Goal: Task Accomplishment & Management: Complete application form

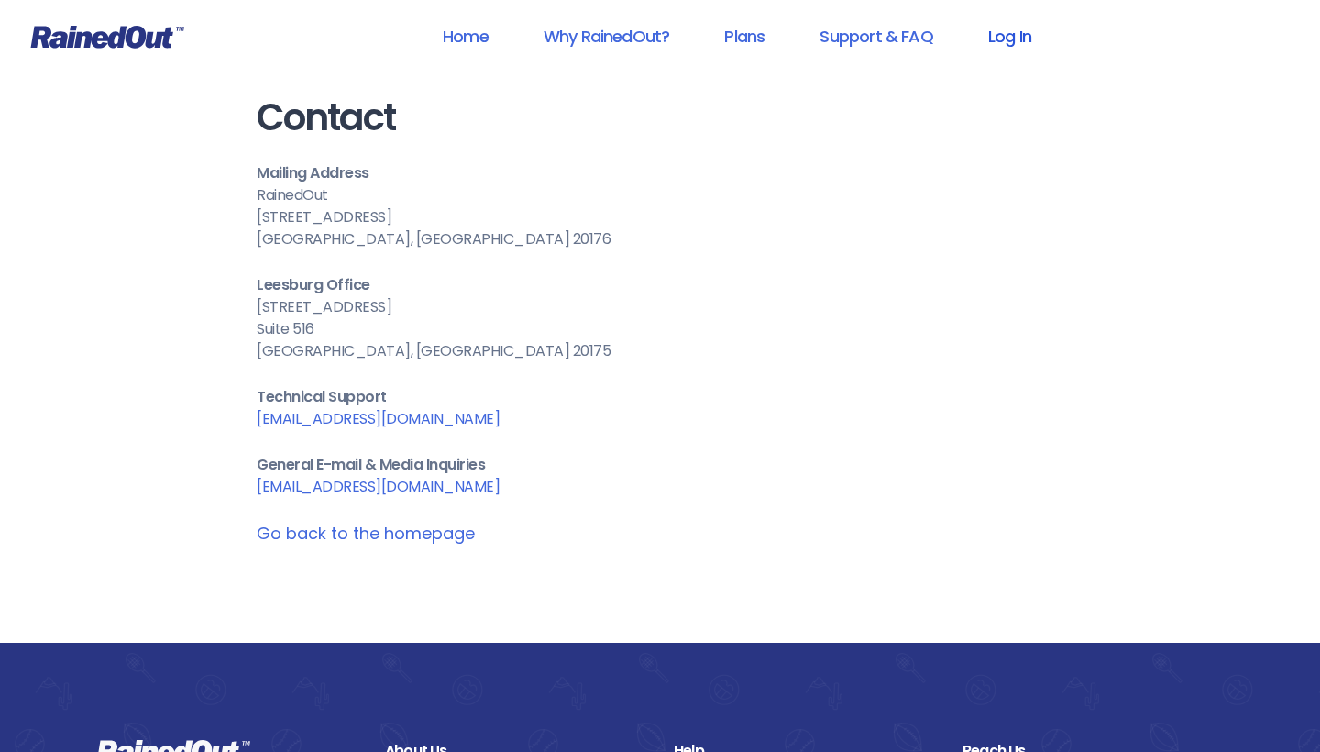
click at [1011, 33] on link "Log In" at bounding box center [1009, 36] width 91 height 41
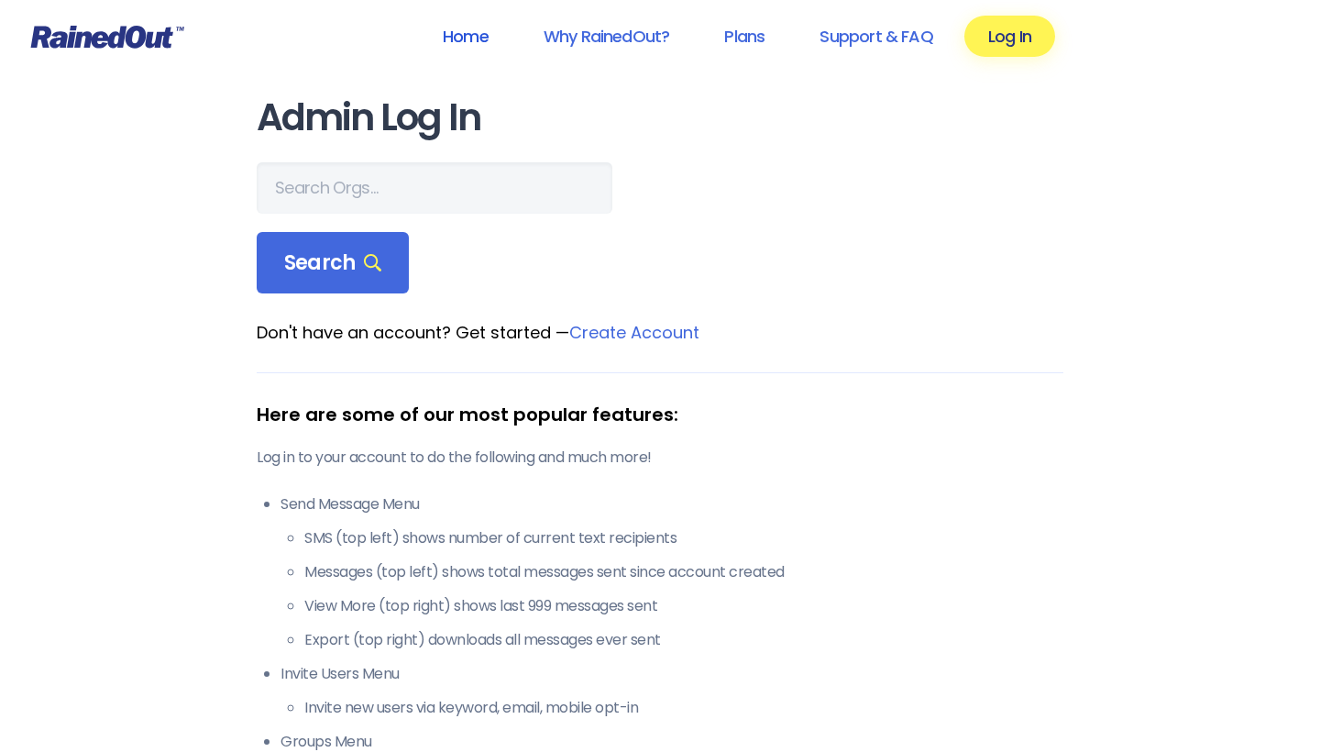
click at [470, 33] on link "Home" at bounding box center [466, 36] width 94 height 41
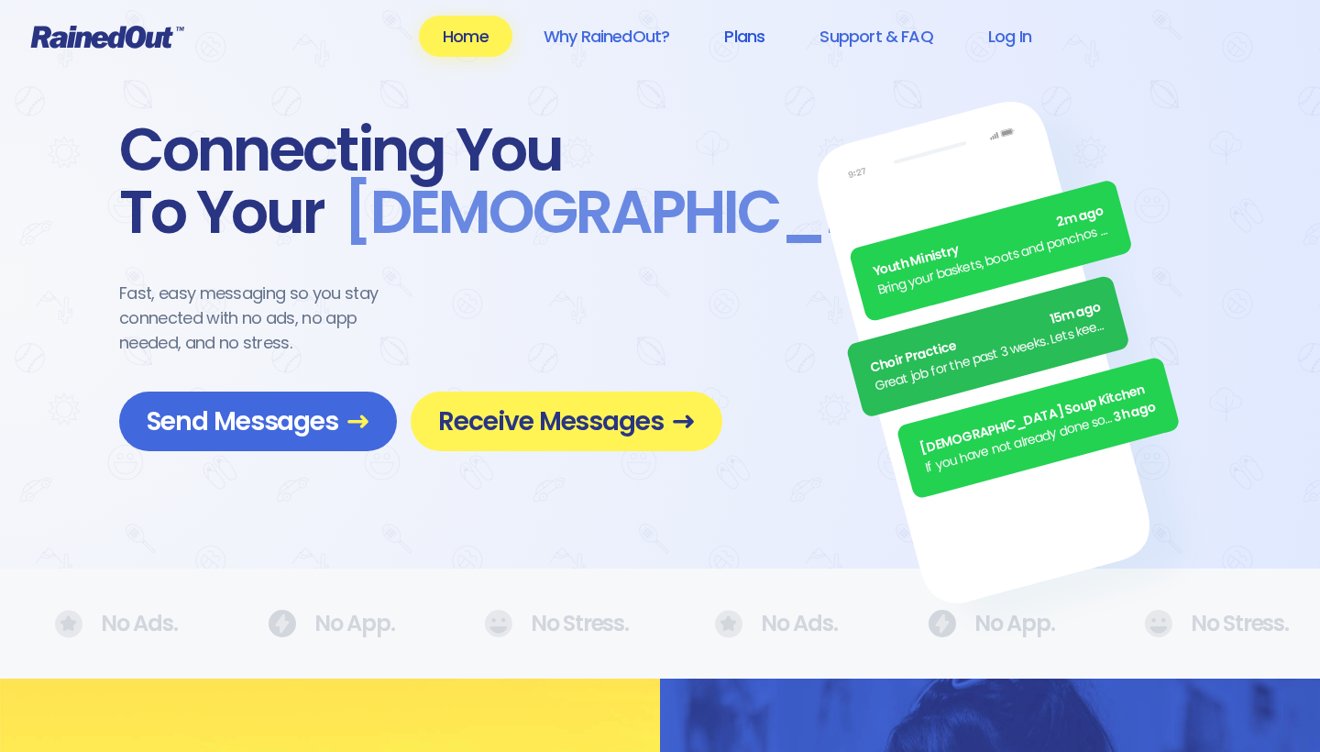
click at [755, 39] on link "Plans" at bounding box center [744, 36] width 88 height 41
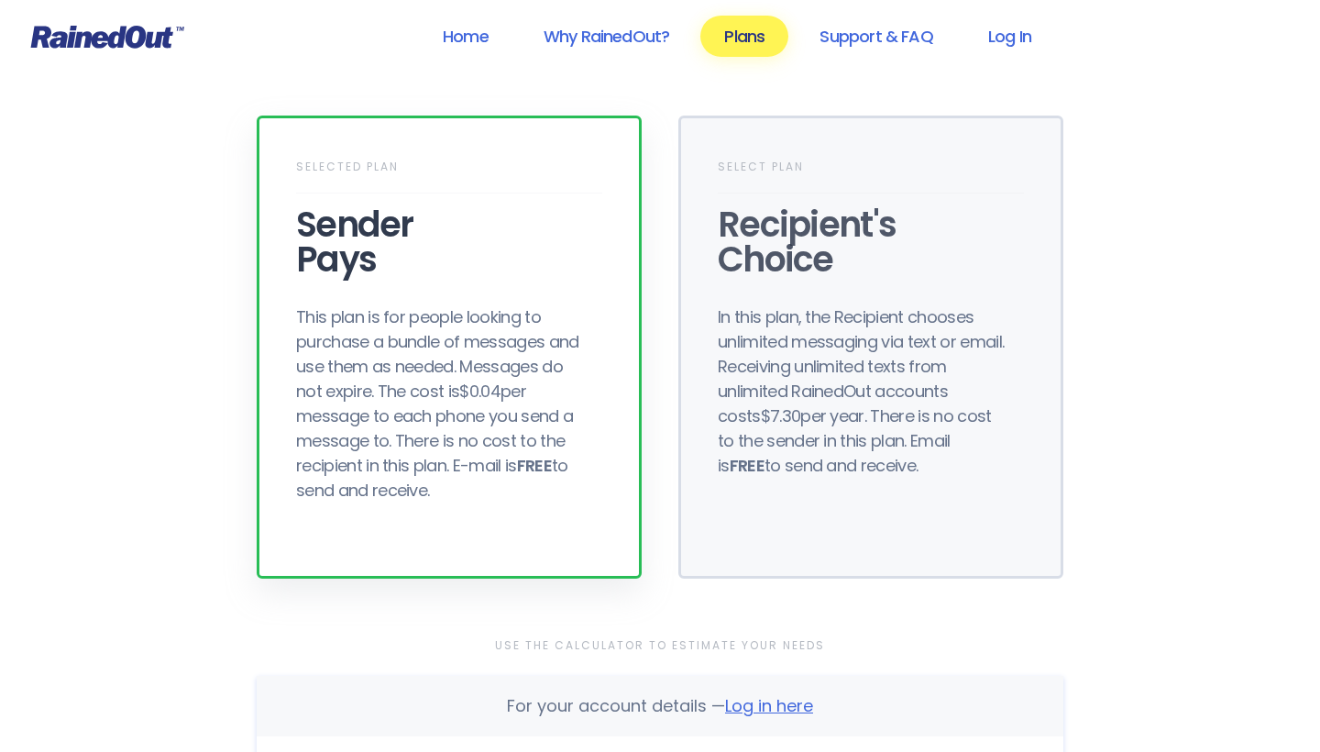
click at [786, 706] on span "Log in here" at bounding box center [769, 705] width 88 height 23
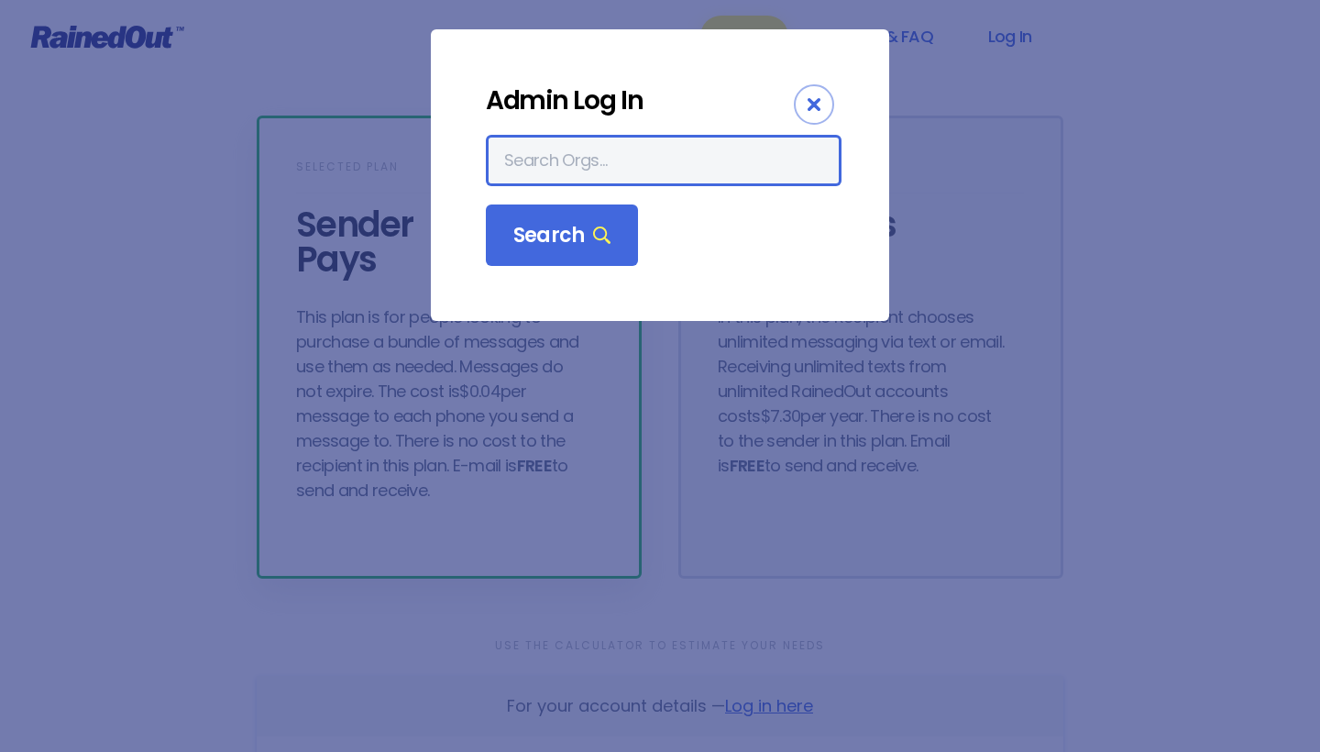
click at [747, 169] on input "text" at bounding box center [664, 160] width 356 height 51
type input "[PERSON_NAME] loves"
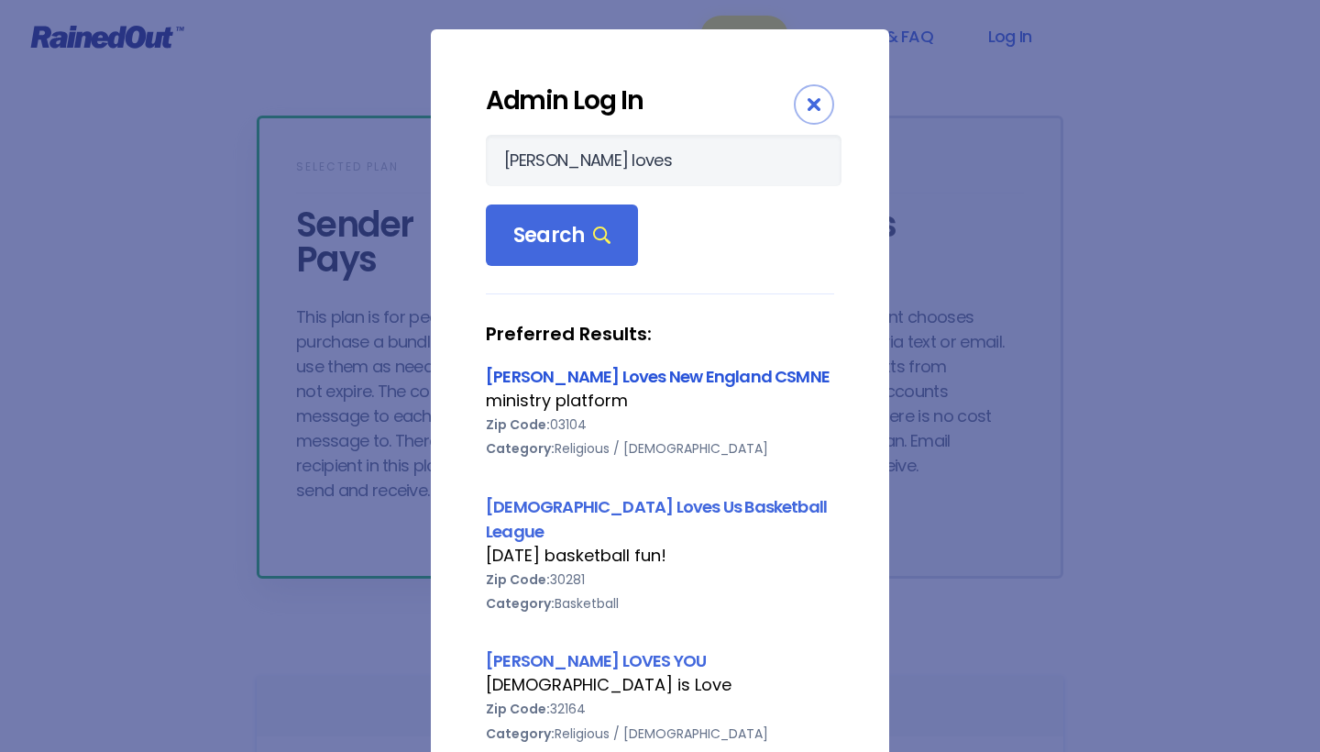
click at [671, 388] on link "[PERSON_NAME] Loves New England CSMNE" at bounding box center [658, 376] width 344 height 23
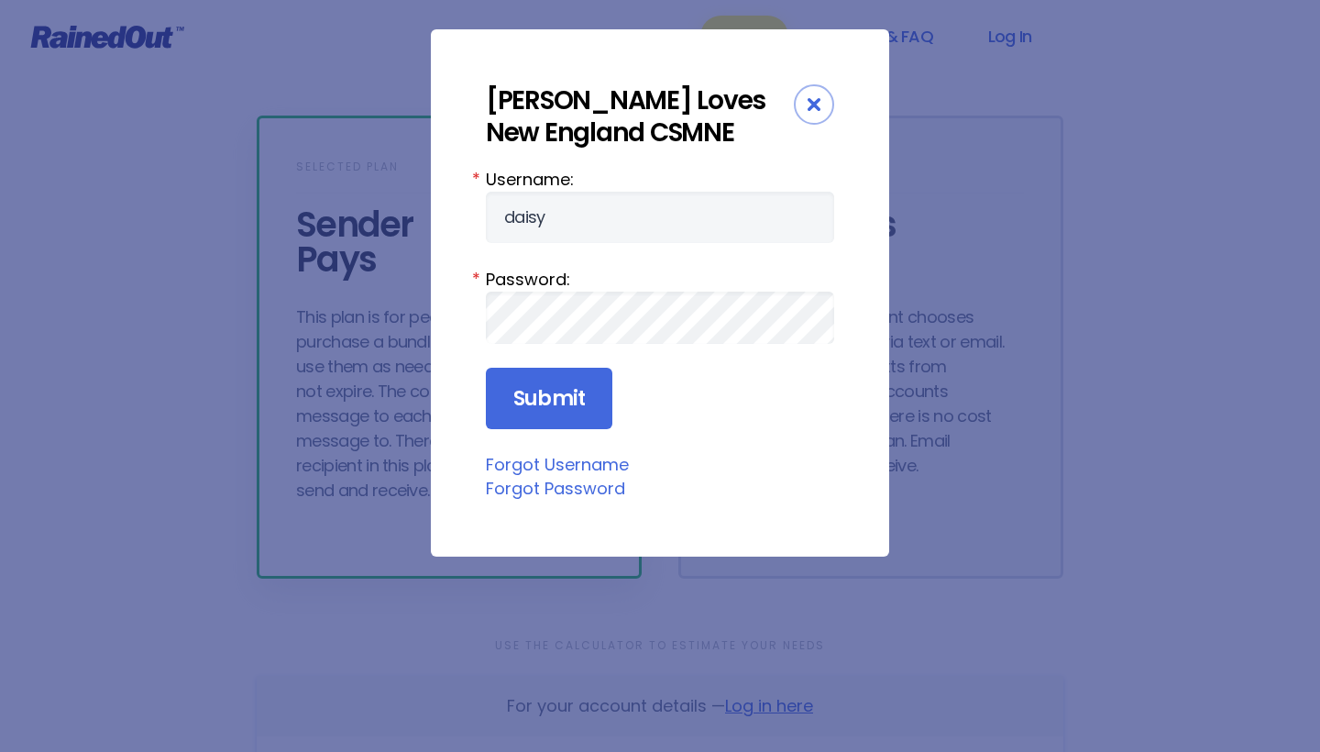
type input "daisy"
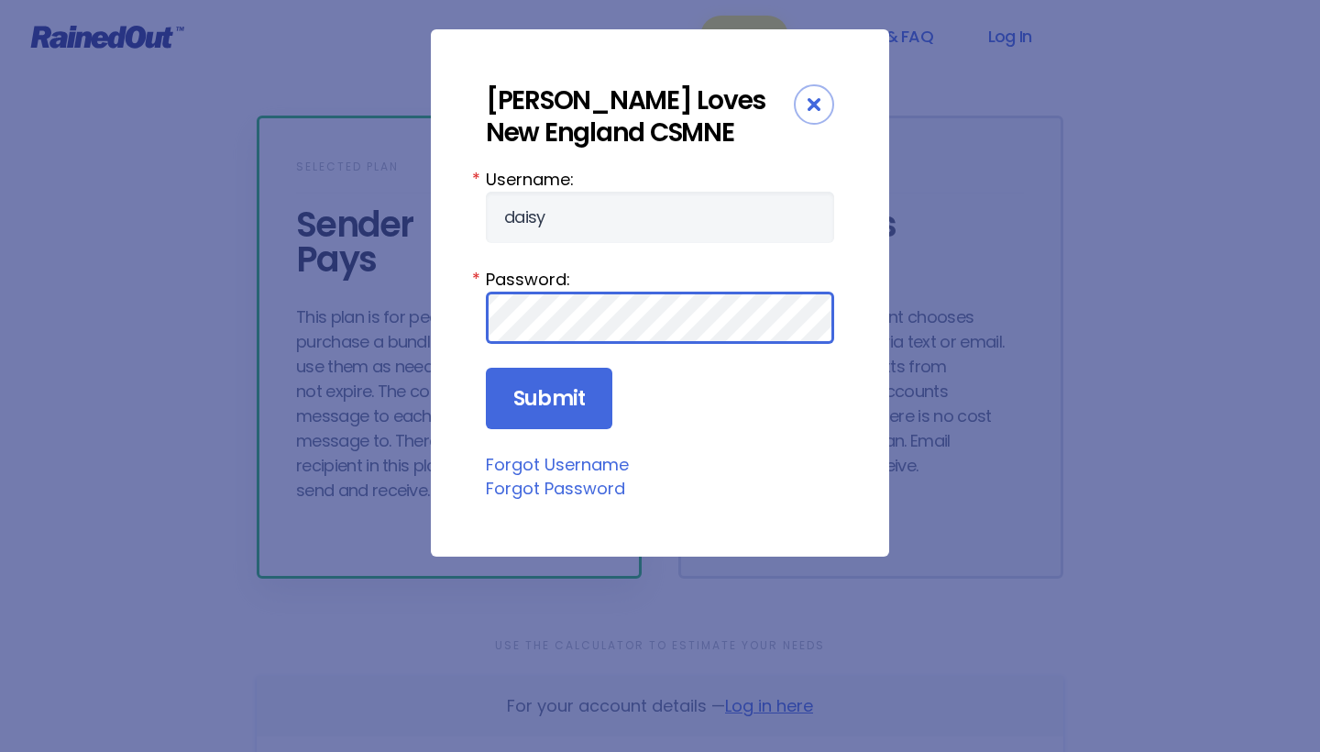
click at [547, 399] on input "Submit" at bounding box center [549, 399] width 127 height 62
